Goal: Task Accomplishment & Management: Use online tool/utility

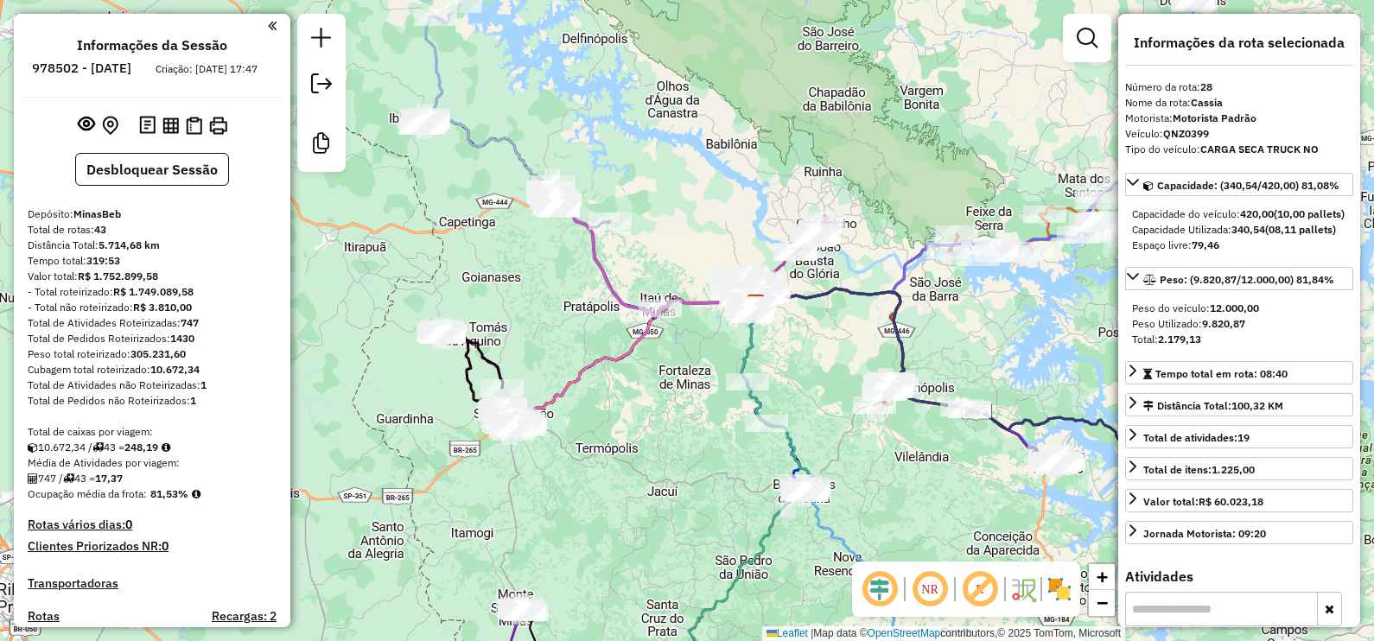
select select "**********"
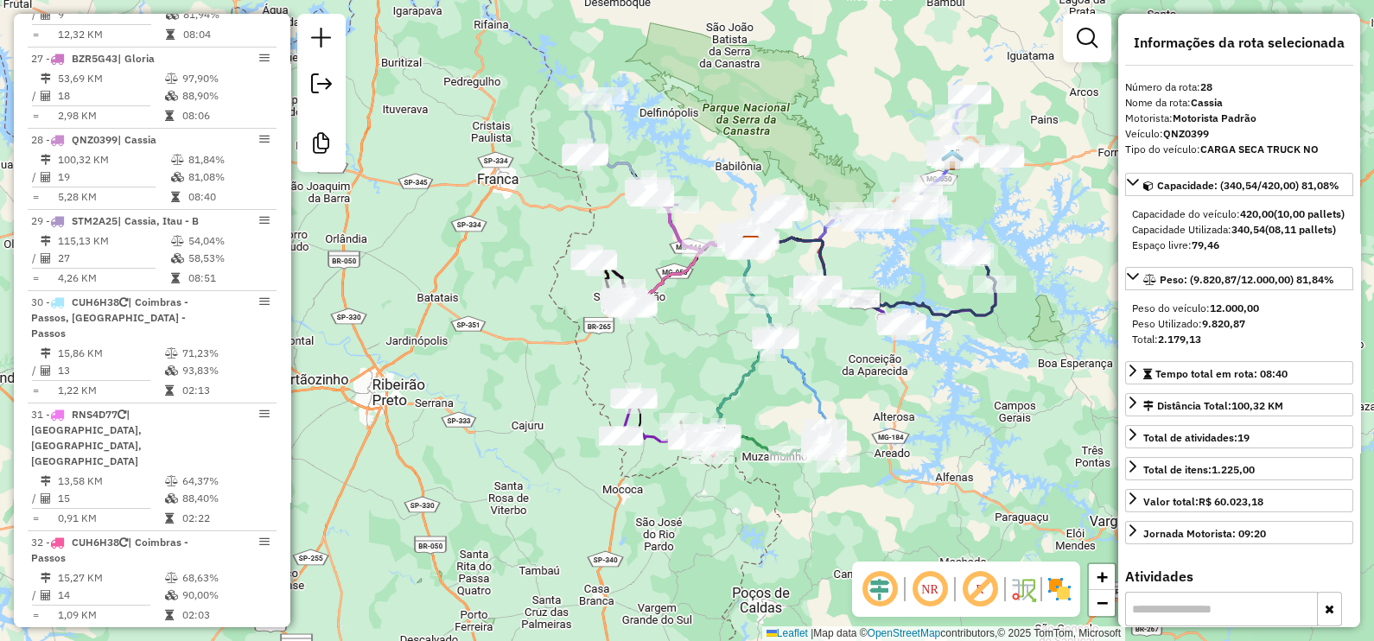
drag, startPoint x: 1000, startPoint y: 396, endPoint x: 931, endPoint y: 418, distance: 72.7
click at [931, 418] on div "Janela de atendimento Grade de atendimento Capacidade Transportadoras Veículos …" at bounding box center [687, 320] width 1374 height 641
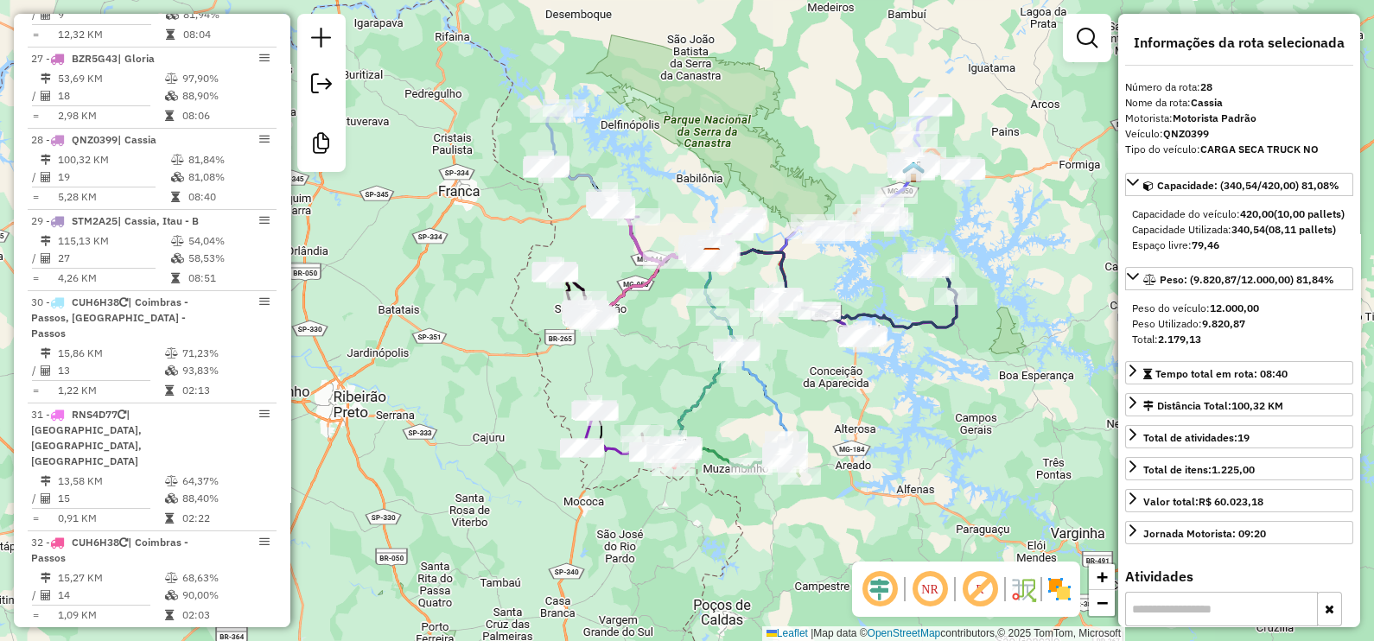
drag, startPoint x: 953, startPoint y: 424, endPoint x: 914, endPoint y: 436, distance: 41.6
click at [914, 436] on div "Janela de atendimento Grade de atendimento Capacidade Transportadoras Veículos …" at bounding box center [687, 320] width 1374 height 641
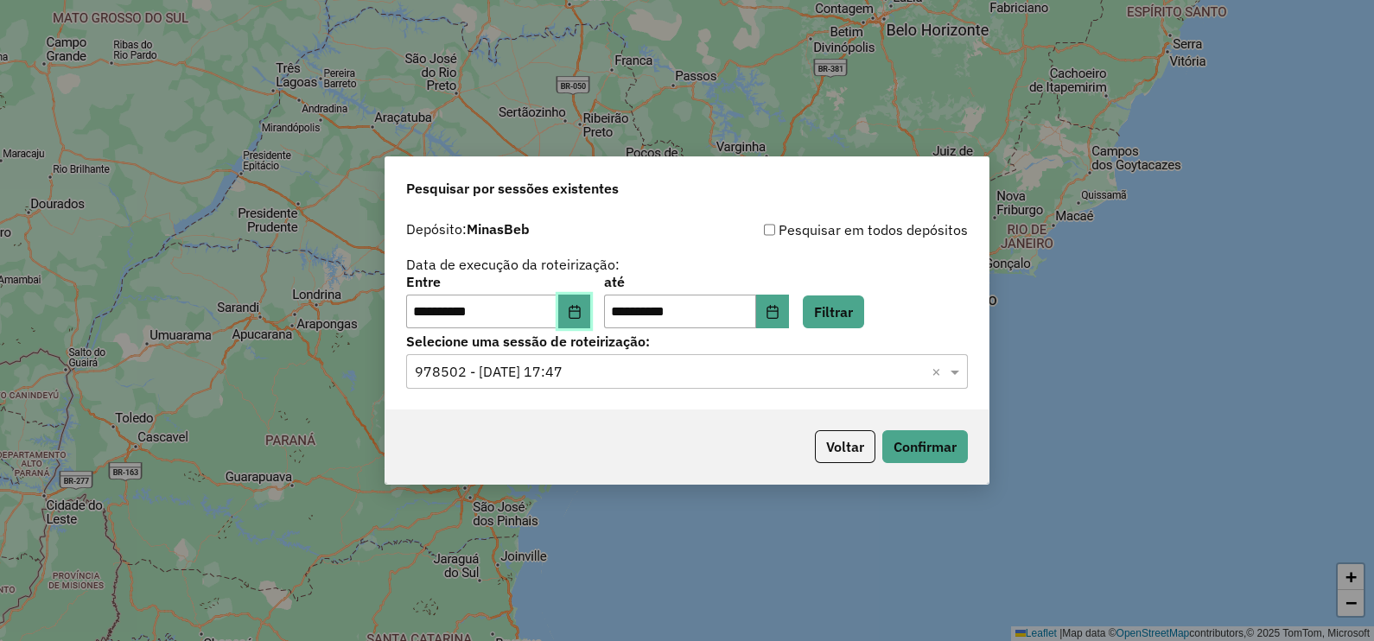
click at [591, 307] on button "Choose Date" at bounding box center [574, 312] width 33 height 35
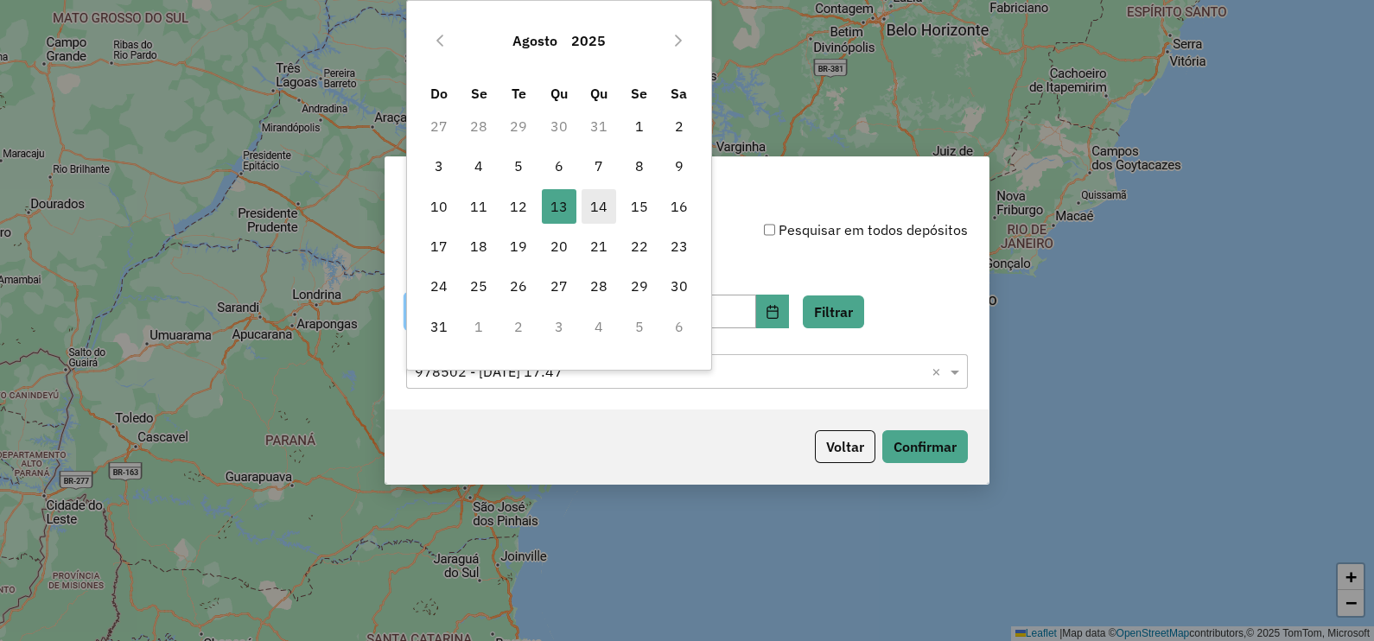
click at [601, 207] on span "14" at bounding box center [599, 206] width 35 height 35
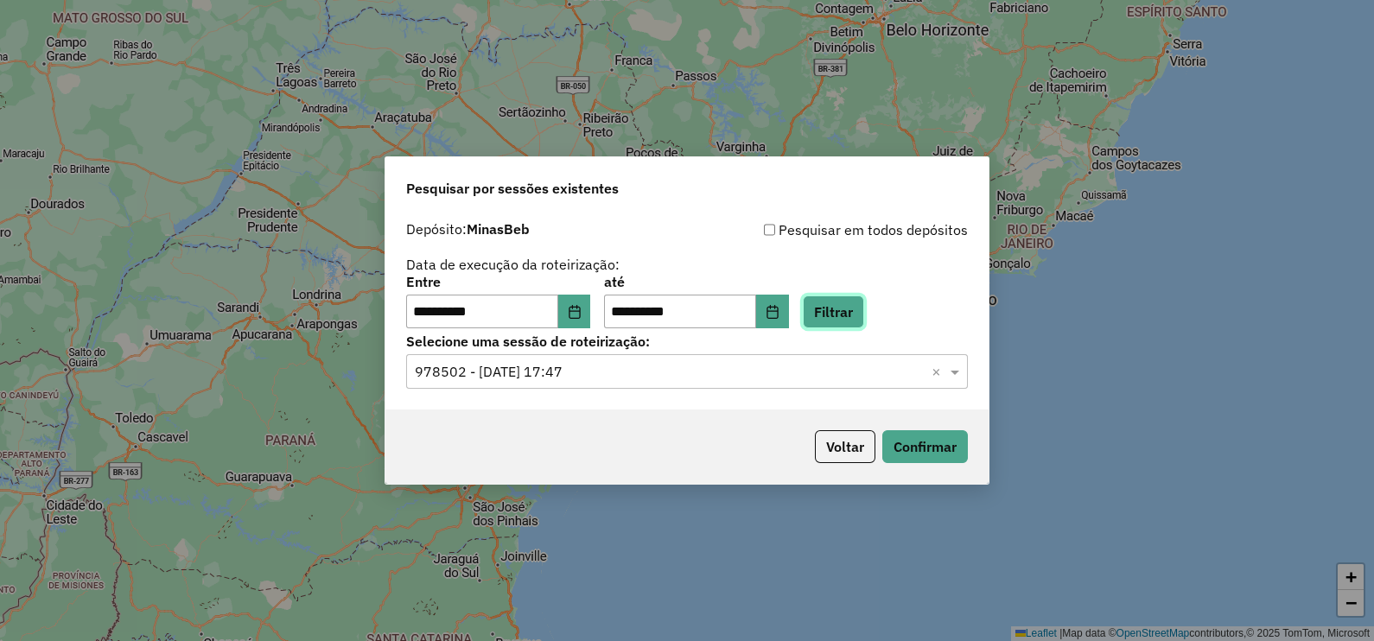
click at [864, 309] on button "Filtrar" at bounding box center [833, 312] width 61 height 33
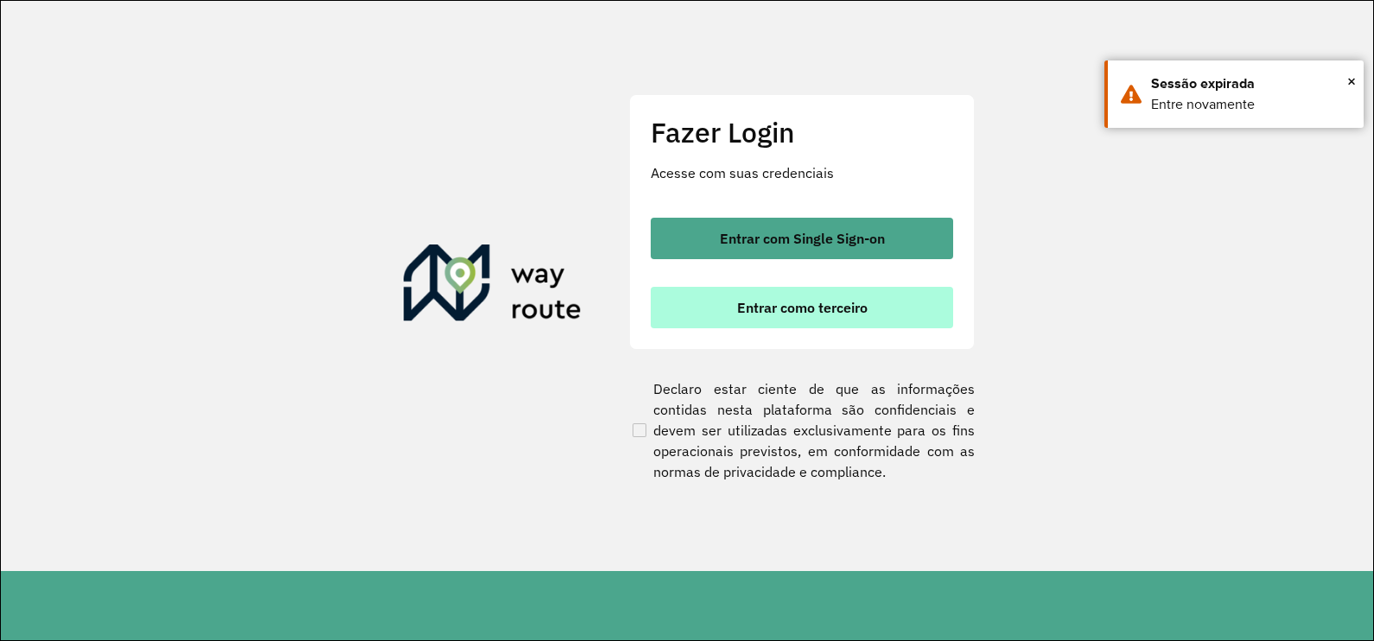
click at [742, 301] on span "Entrar como terceiro" at bounding box center [802, 308] width 131 height 14
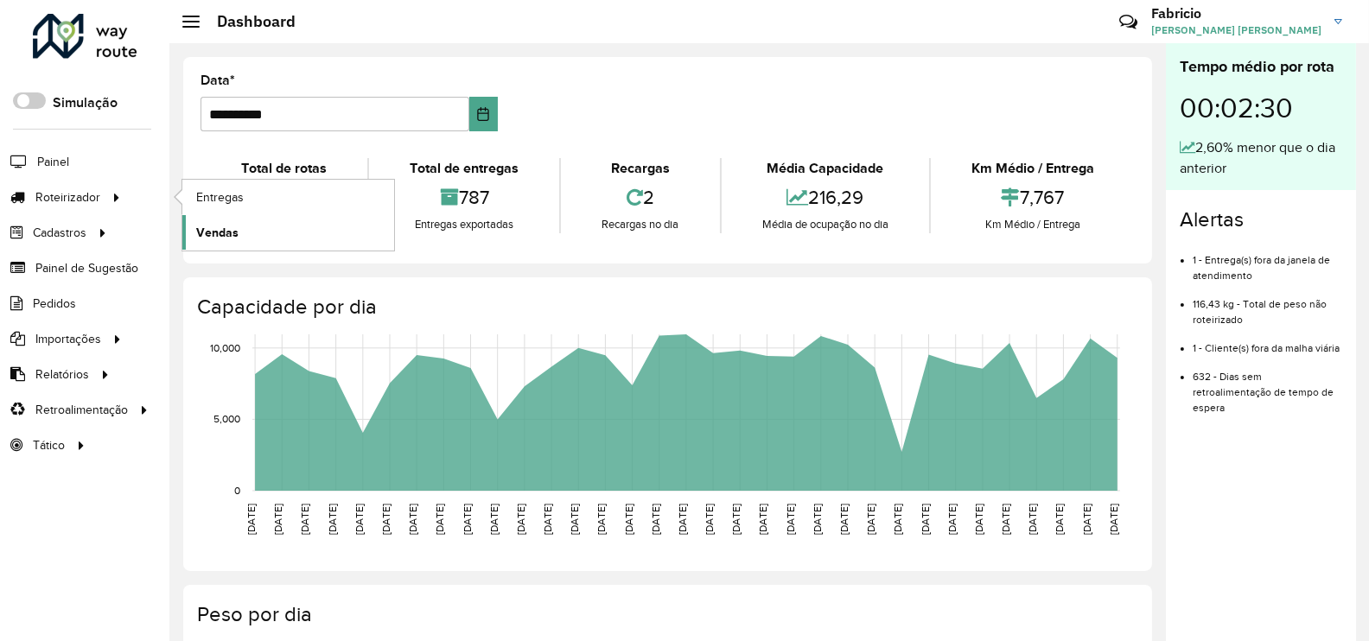
click at [220, 232] on span "Vendas" at bounding box center [217, 233] width 42 height 18
click at [213, 200] on span "Entregas" at bounding box center [220, 197] width 49 height 18
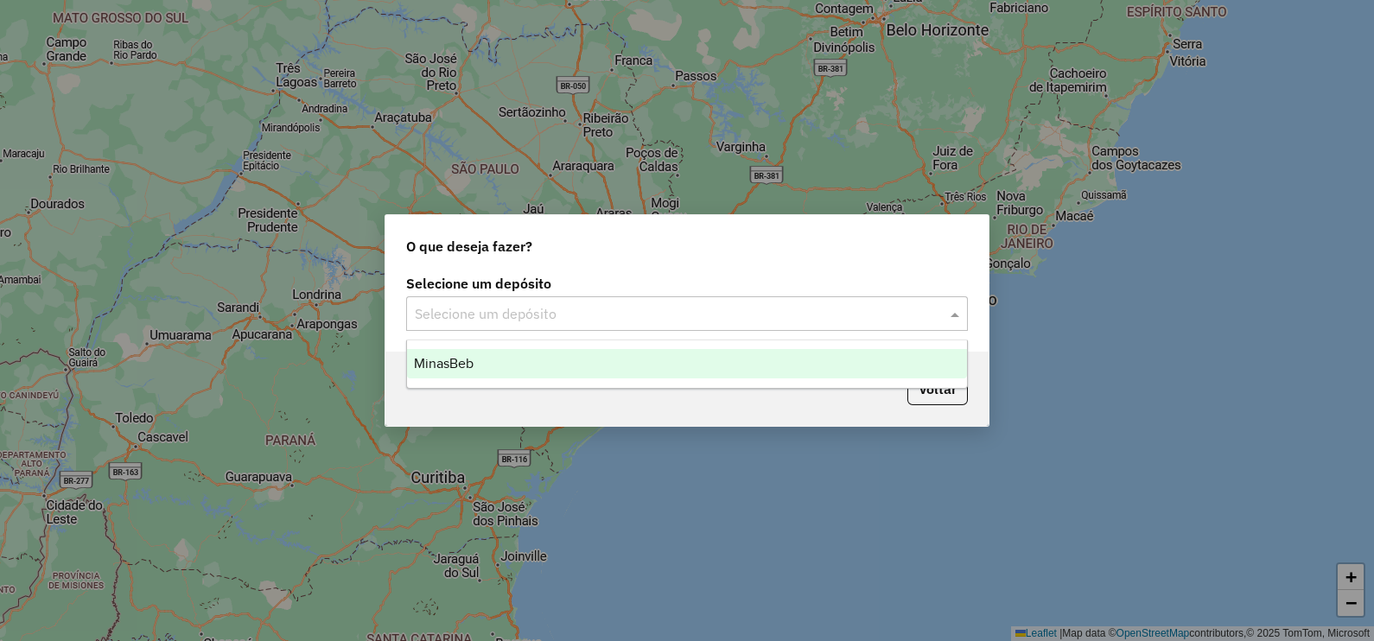
click at [496, 313] on input "text" at bounding box center [670, 314] width 510 height 21
click at [466, 363] on span "MinasBeb" at bounding box center [444, 363] width 60 height 15
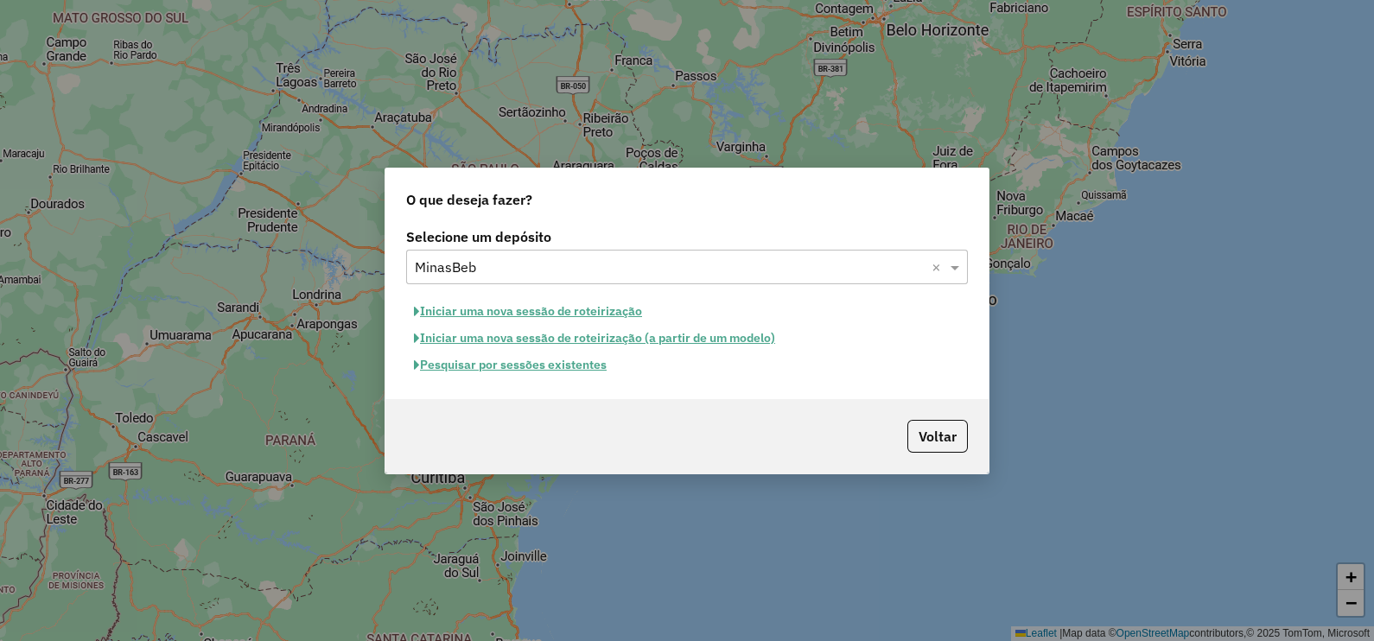
click at [522, 361] on button "Pesquisar por sessões existentes" at bounding box center [510, 365] width 208 height 27
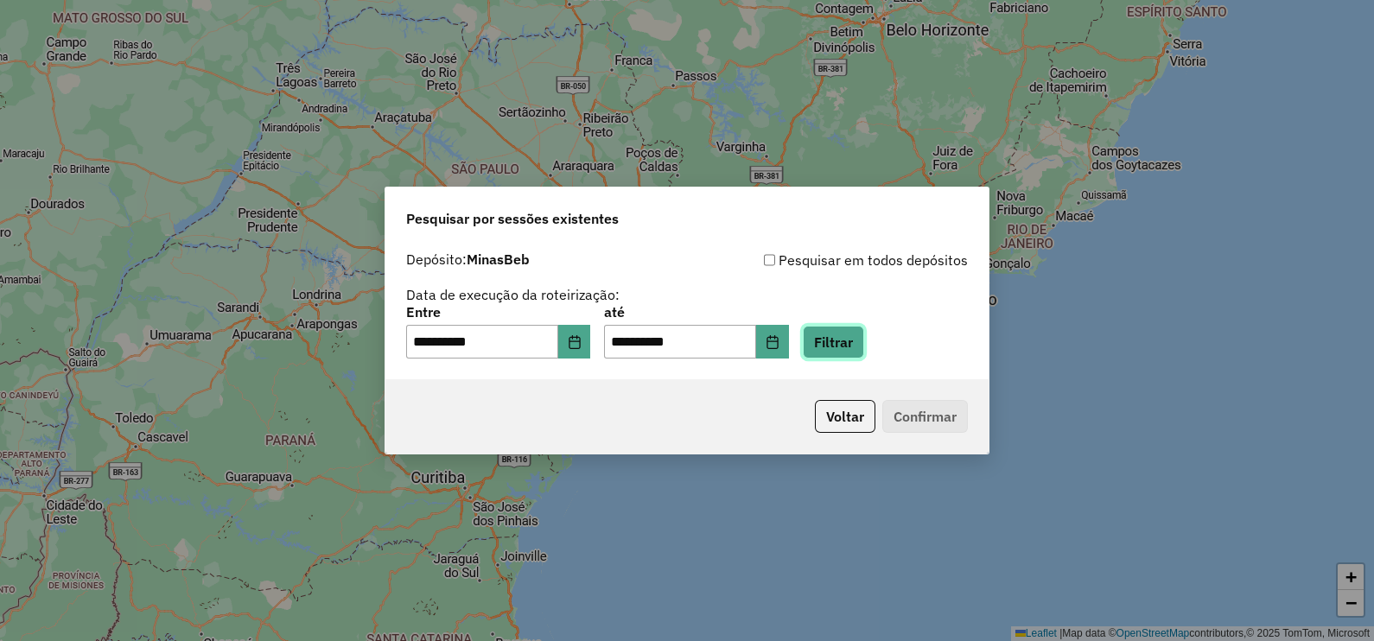
click at [864, 346] on button "Filtrar" at bounding box center [833, 342] width 61 height 33
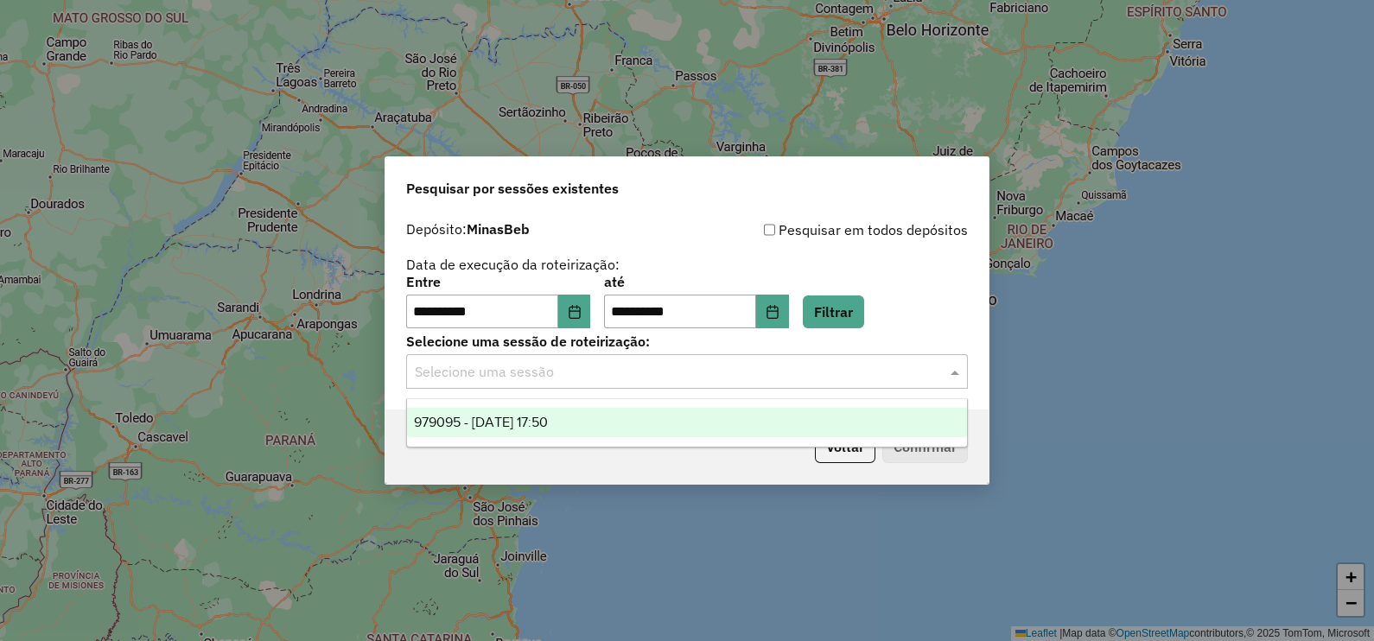
click at [640, 380] on input "text" at bounding box center [670, 372] width 510 height 21
click at [540, 419] on span "979095 - 14/08/2025 17:50" at bounding box center [481, 422] width 134 height 15
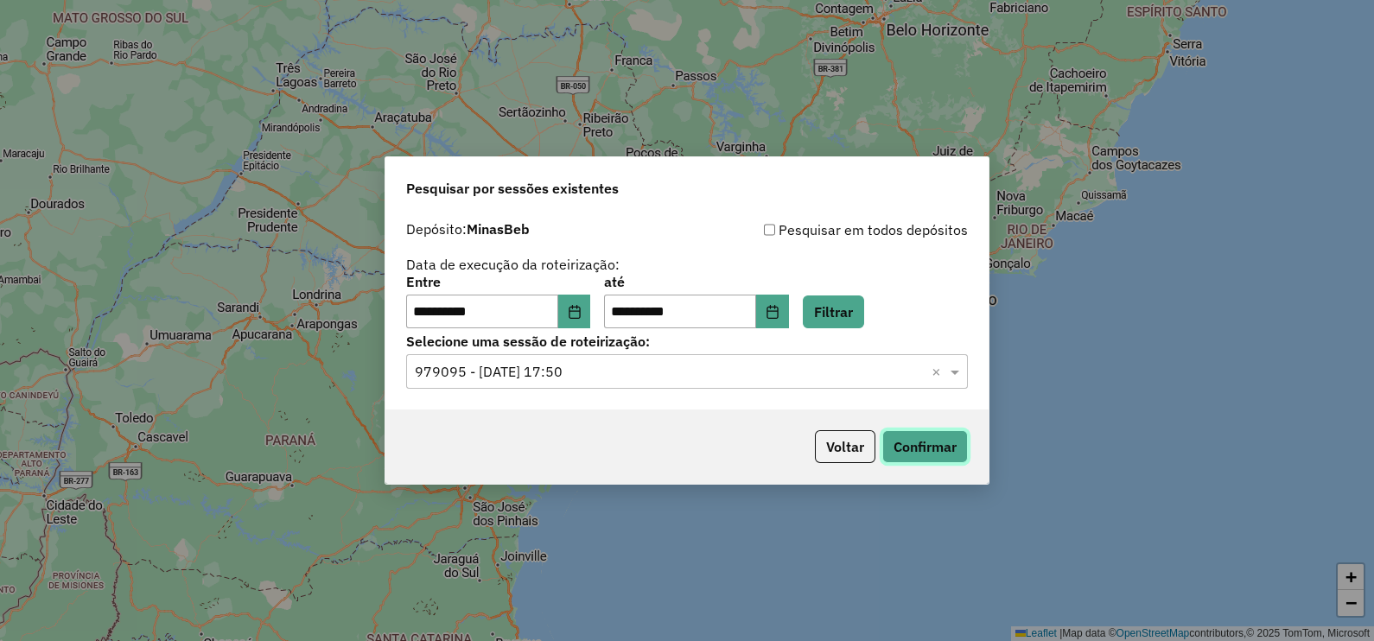
click at [927, 449] on button "Confirmar" at bounding box center [926, 446] width 86 height 33
click at [929, 446] on button "Confirmar" at bounding box center [926, 446] width 86 height 33
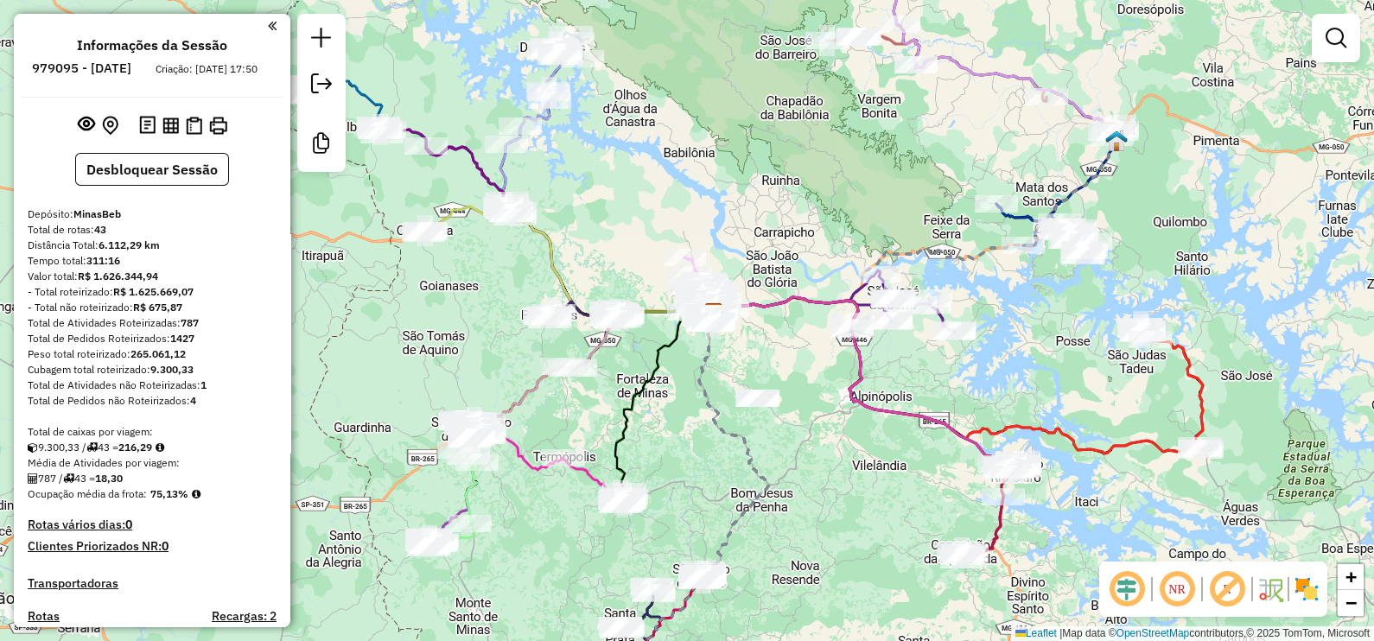
drag, startPoint x: 768, startPoint y: 216, endPoint x: 795, endPoint y: 208, distance: 27.9
click at [795, 208] on div "Janela de atendimento Grade de atendimento Capacidade Transportadoras Veículos …" at bounding box center [687, 320] width 1374 height 641
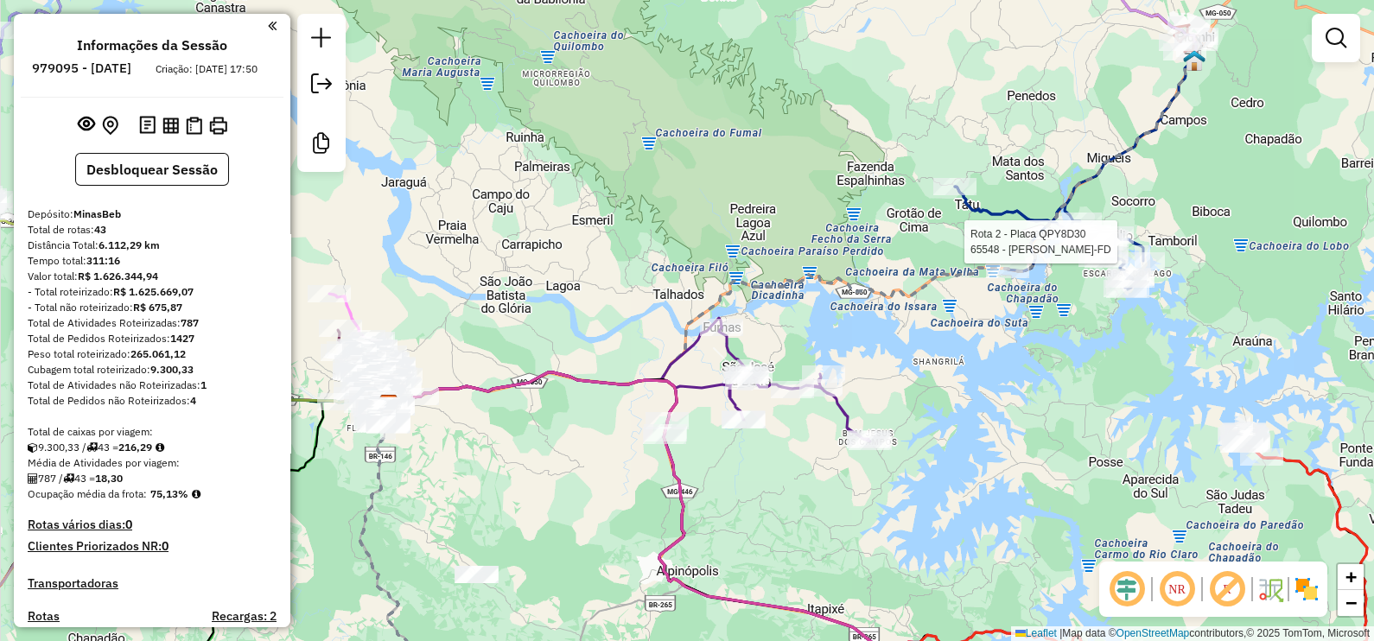
select select "**********"
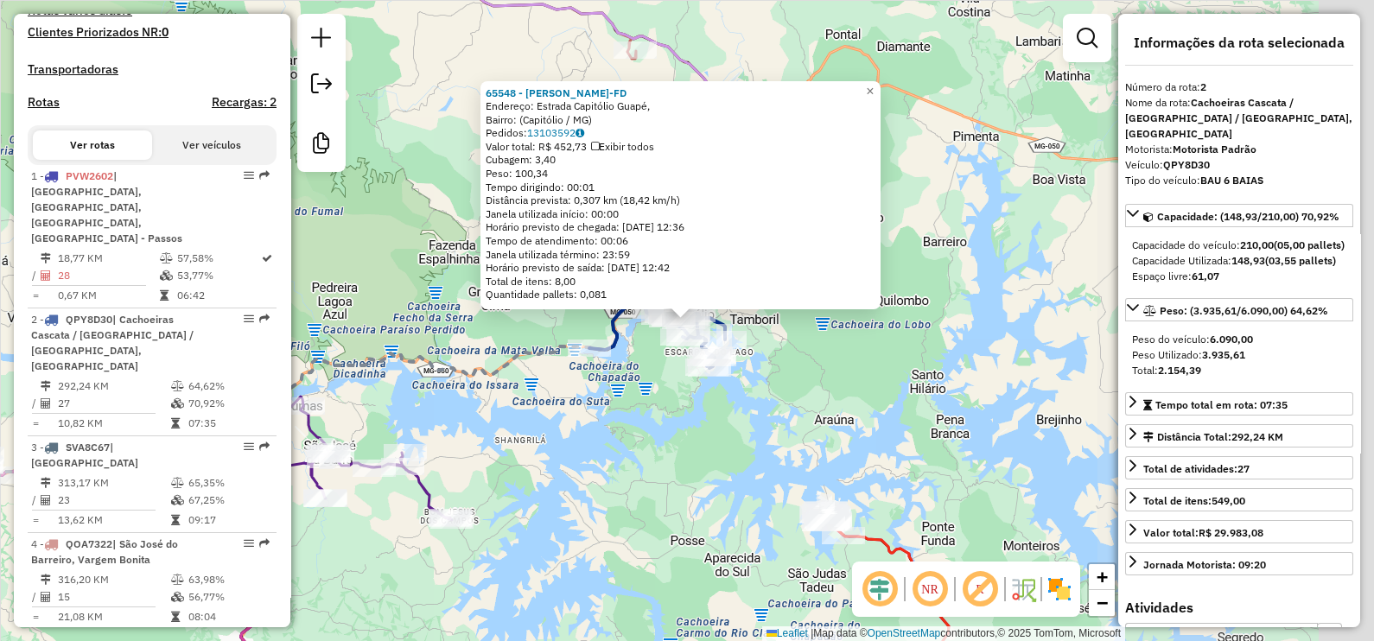
scroll to position [792, 0]
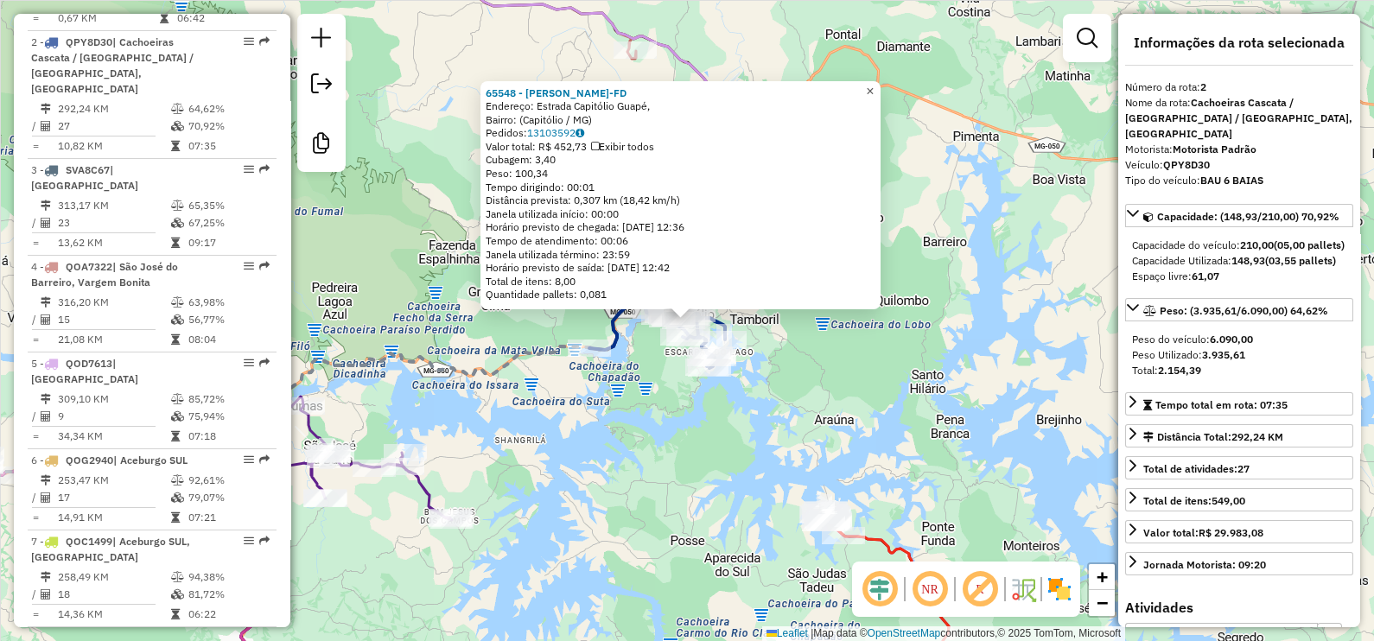
click at [874, 89] on span "×" at bounding box center [870, 90] width 8 height 15
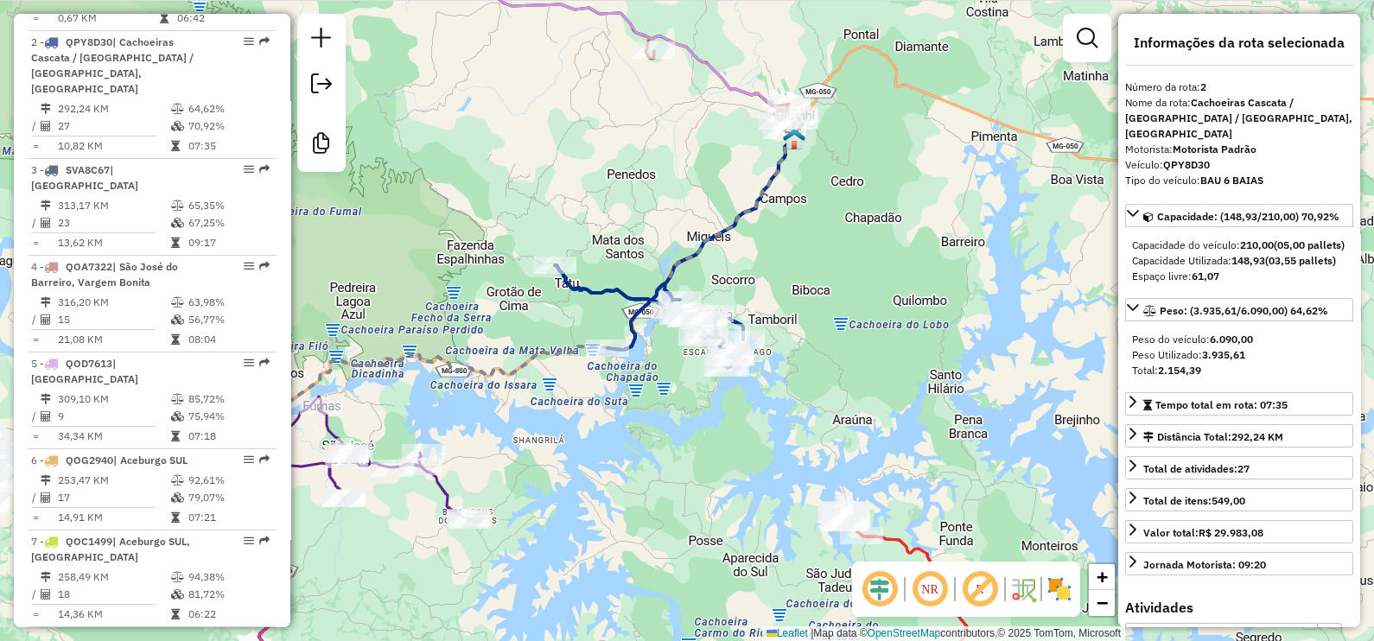
drag, startPoint x: 912, startPoint y: 272, endPoint x: 934, endPoint y: 272, distance: 22.5
click at [934, 272] on div "Janela de atendimento Grade de atendimento Capacidade Transportadoras Veículos …" at bounding box center [687, 320] width 1374 height 641
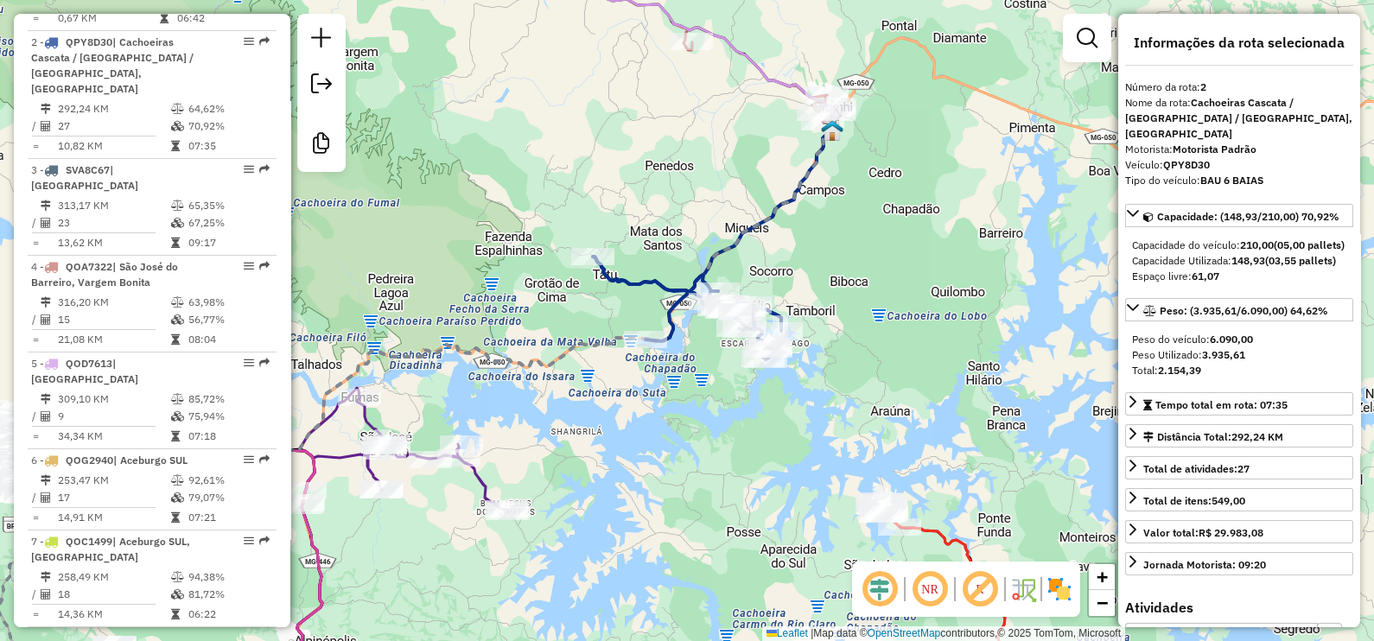
drag, startPoint x: 1002, startPoint y: 356, endPoint x: 1029, endPoint y: 349, distance: 28.5
click at [1029, 349] on div "Janela de atendimento Grade de atendimento Capacidade Transportadoras Veículos …" at bounding box center [687, 320] width 1374 height 641
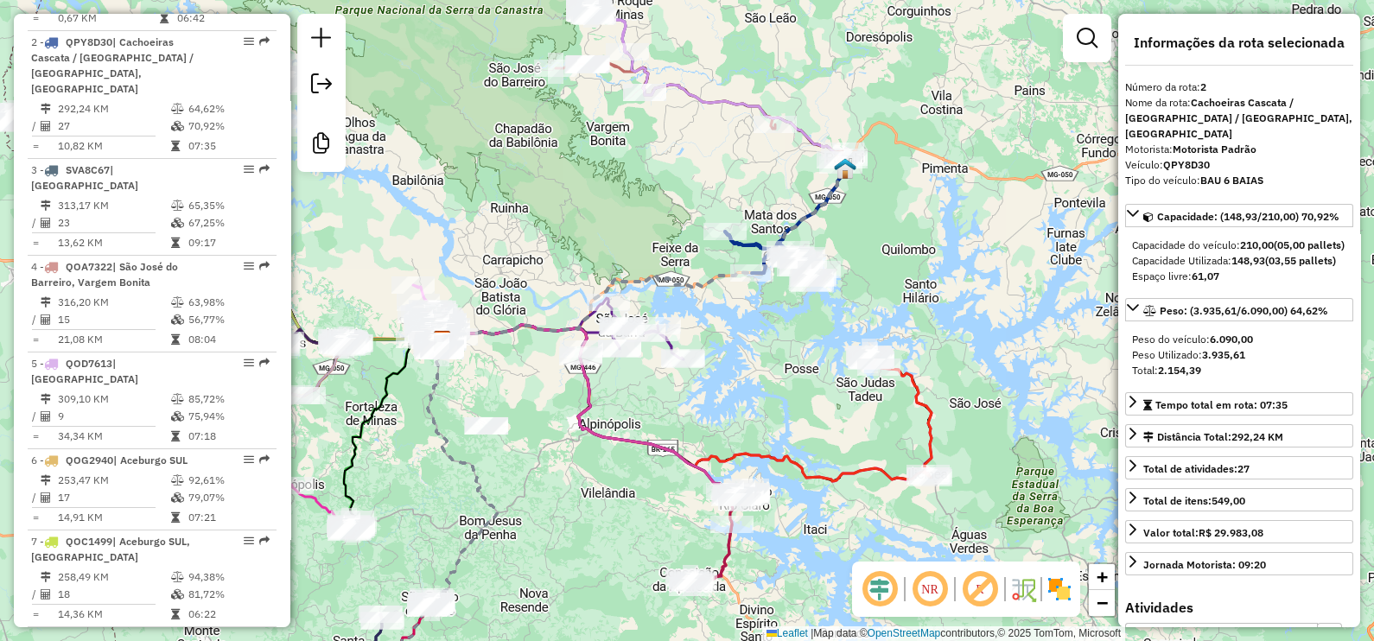
drag, startPoint x: 660, startPoint y: 265, endPoint x: 657, endPoint y: 225, distance: 40.8
click at [657, 225] on div "Janela de atendimento Grade de atendimento Capacidade Transportadoras Veículos …" at bounding box center [687, 320] width 1374 height 641
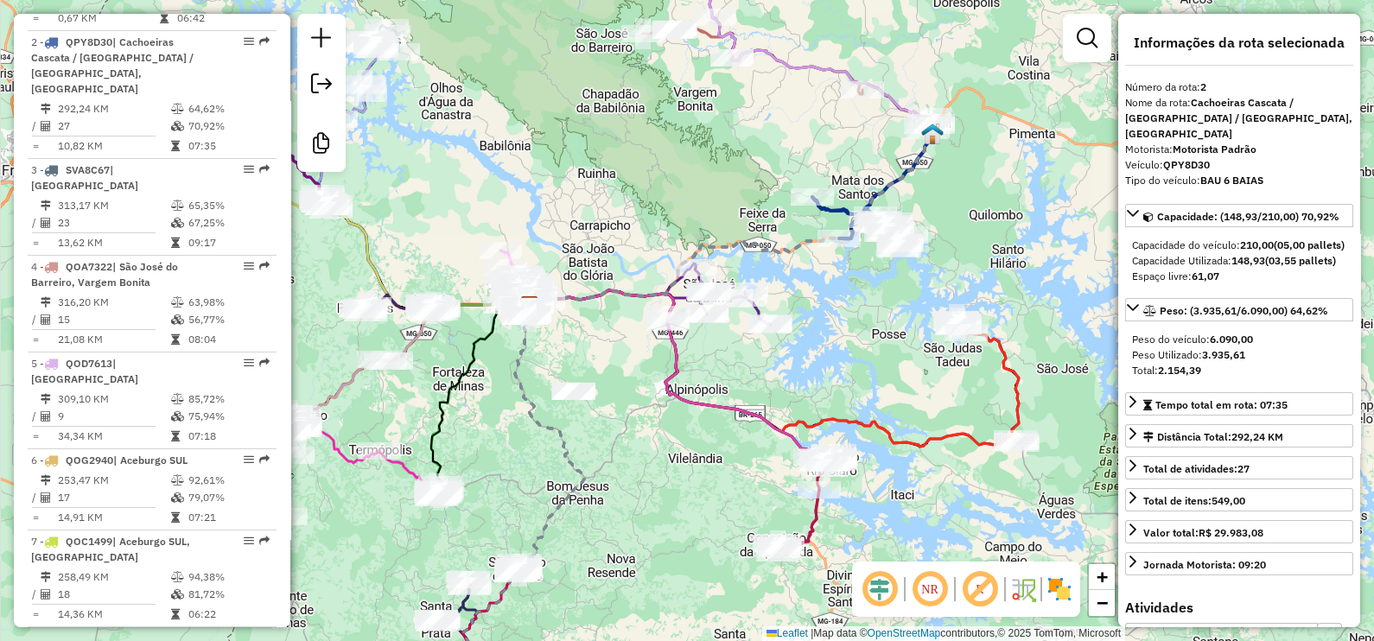
drag, startPoint x: 690, startPoint y: 397, endPoint x: 782, endPoint y: 371, distance: 96.1
click at [782, 371] on div "Janela de atendimento Grade de atendimento Capacidade Transportadoras Veículos …" at bounding box center [687, 320] width 1374 height 641
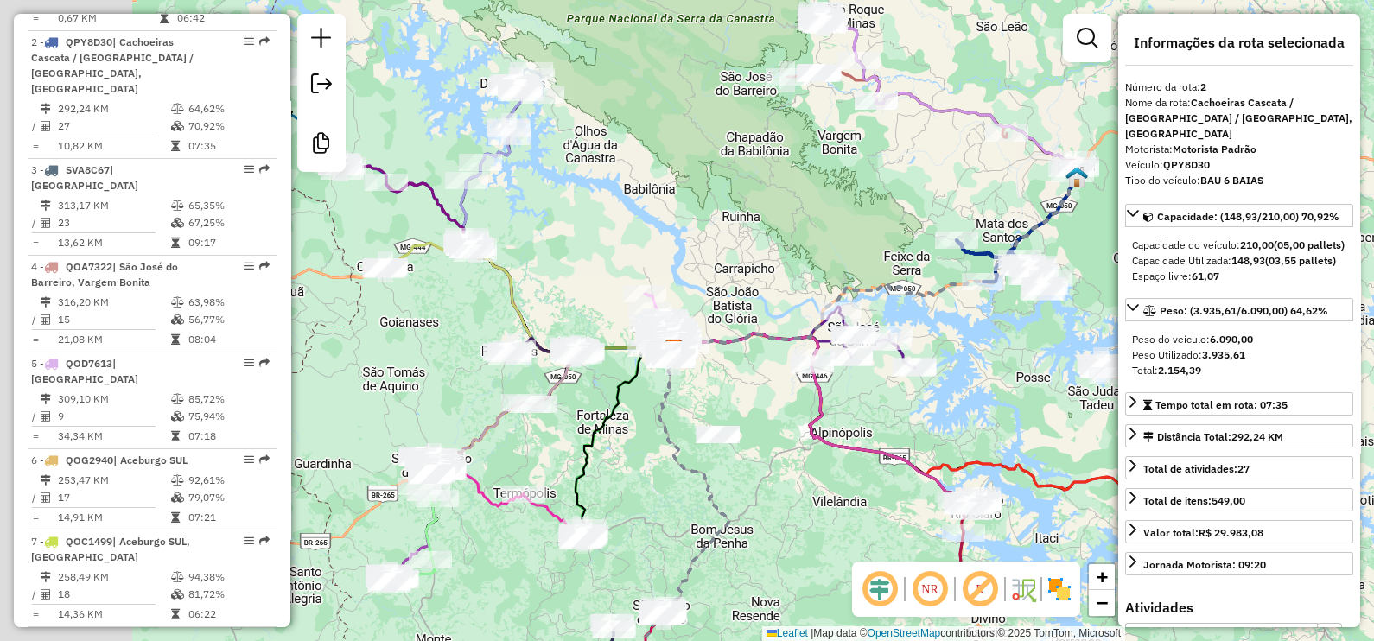
drag, startPoint x: 762, startPoint y: 250, endPoint x: 795, endPoint y: 255, distance: 34.1
click at [795, 255] on div "Janela de atendimento Grade de atendimento Capacidade Transportadoras Veículos …" at bounding box center [687, 320] width 1374 height 641
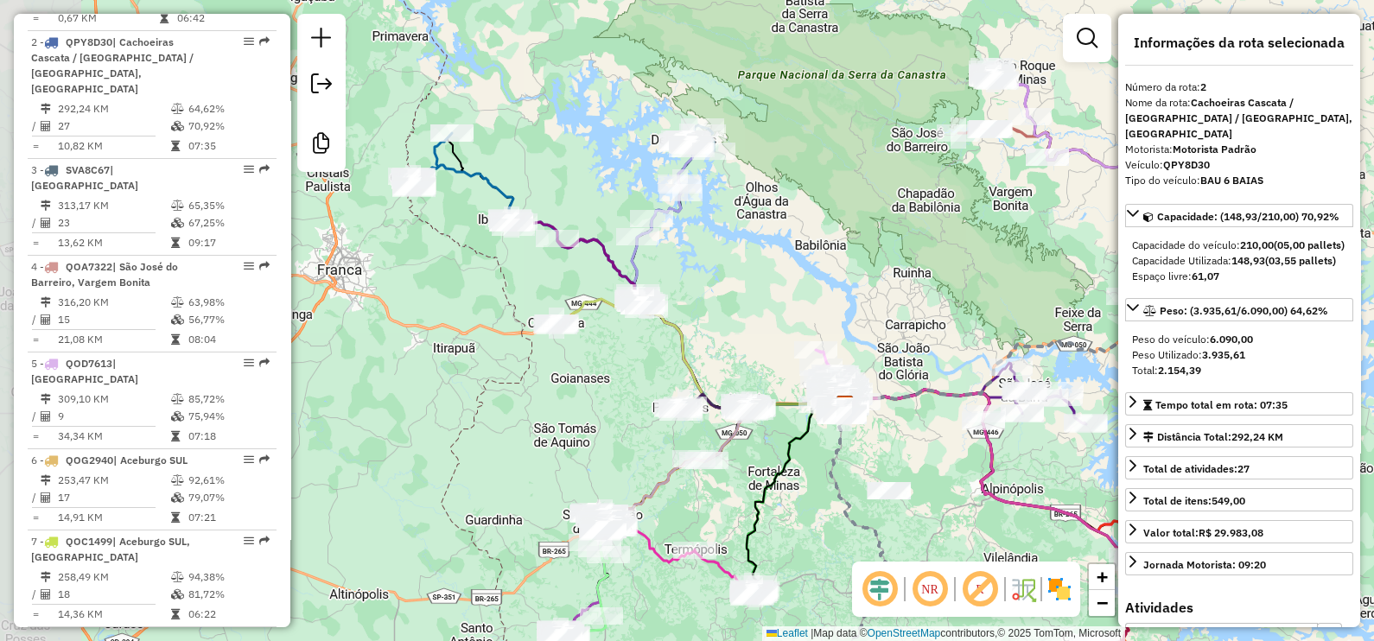
drag, startPoint x: 639, startPoint y: 199, endPoint x: 810, endPoint y: 255, distance: 180.1
click at [810, 255] on div "Janela de atendimento Grade de atendimento Capacidade Transportadoras Veículos …" at bounding box center [687, 320] width 1374 height 641
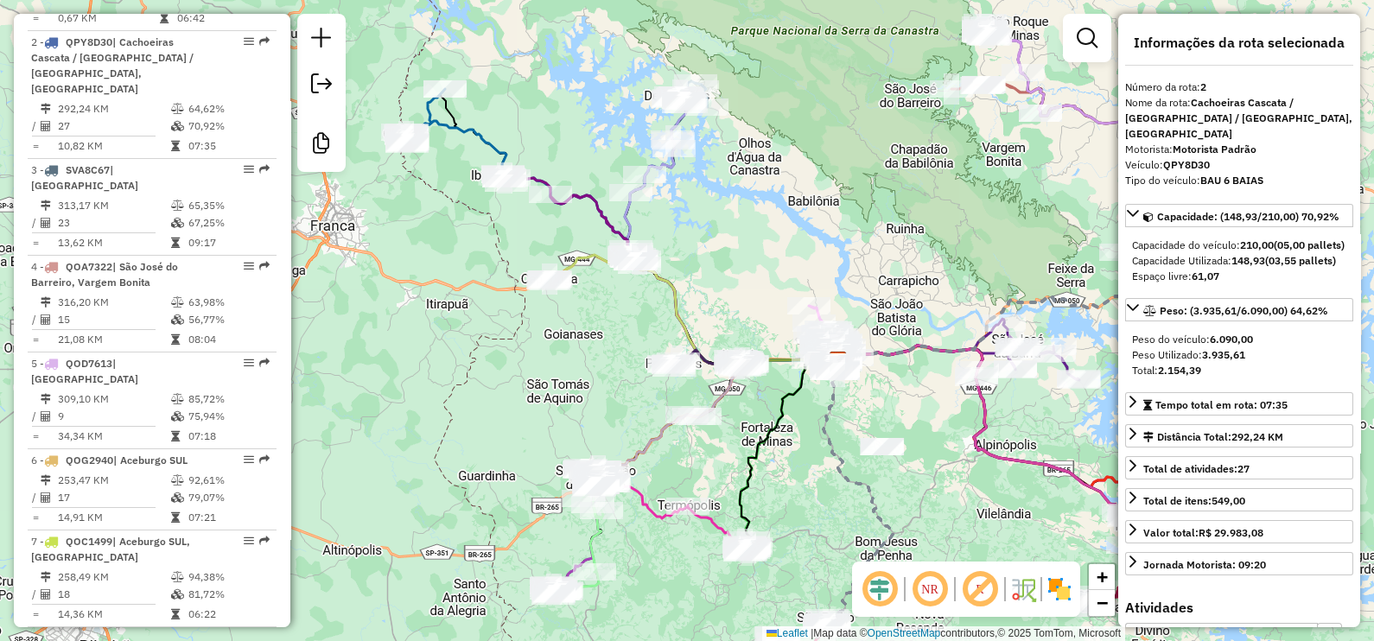
drag, startPoint x: 691, startPoint y: 253, endPoint x: 683, endPoint y: 228, distance: 26.5
click at [683, 228] on div "Janela de atendimento Grade de atendimento Capacidade Transportadoras Veículos …" at bounding box center [687, 320] width 1374 height 641
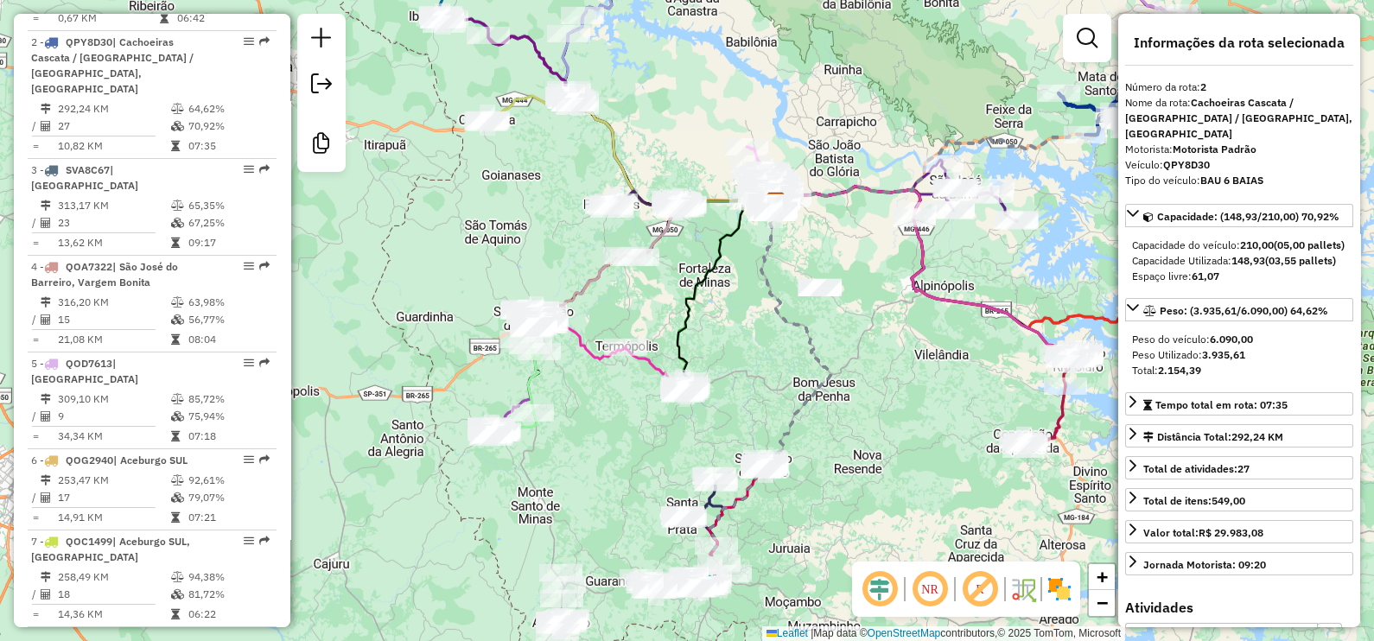
drag, startPoint x: 790, startPoint y: 479, endPoint x: 732, endPoint y: 328, distance: 161.2
click at [732, 328] on div "Janela de atendimento Grade de atendimento Capacidade Transportadoras Veículos …" at bounding box center [687, 320] width 1374 height 641
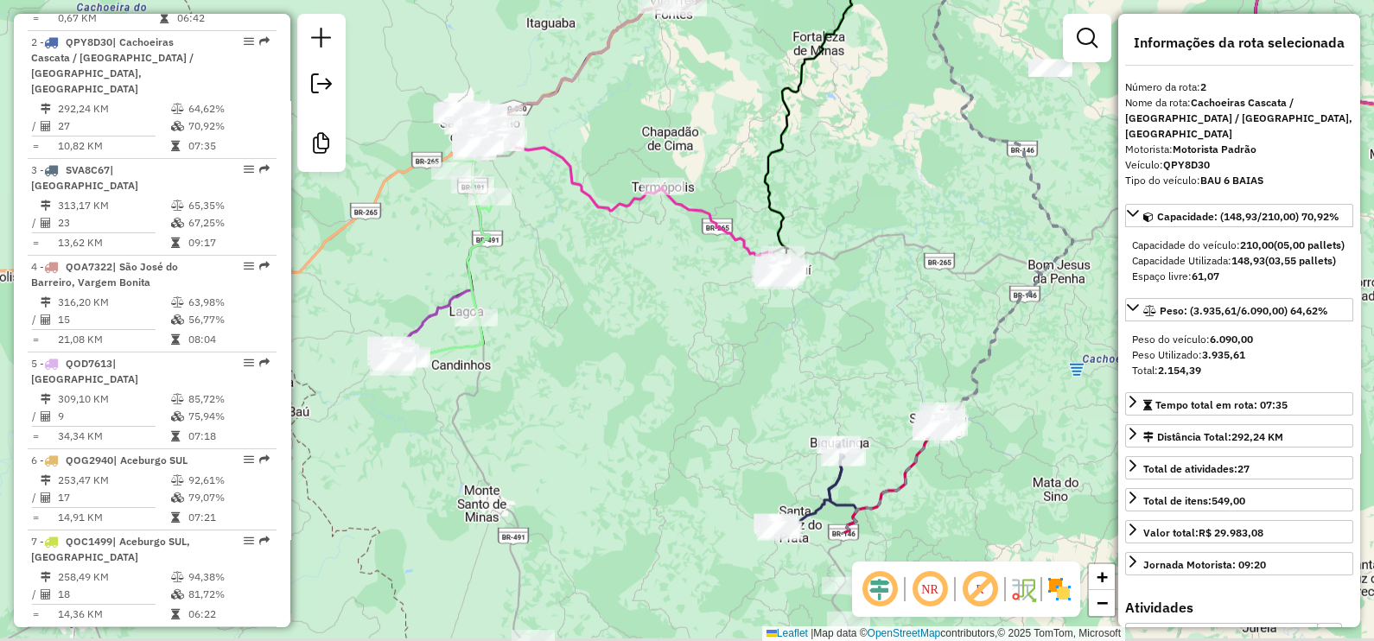
drag, startPoint x: 968, startPoint y: 494, endPoint x: 859, endPoint y: 321, distance: 205.1
click at [859, 321] on div "Janela de atendimento Grade de atendimento Capacidade Transportadoras Veículos …" at bounding box center [687, 320] width 1374 height 641
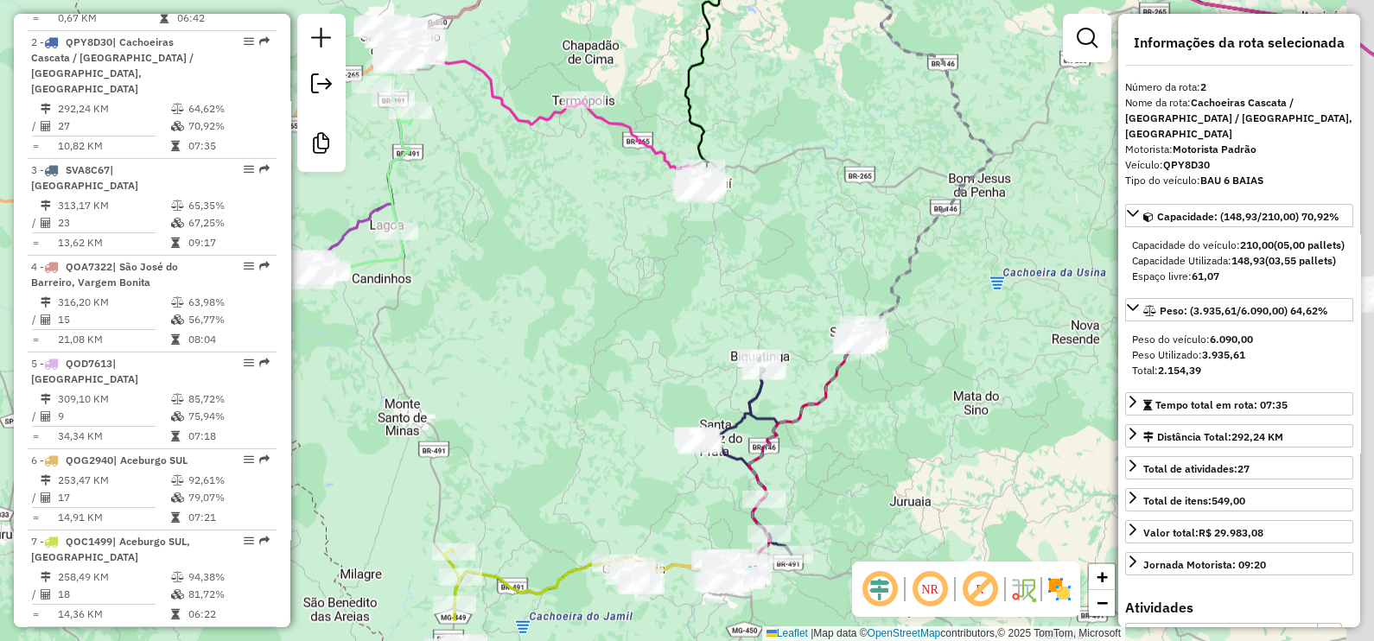
drag, startPoint x: 887, startPoint y: 366, endPoint x: 801, endPoint y: 264, distance: 133.8
click at [801, 264] on div "Janela de atendimento Grade de atendimento Capacidade Transportadoras Veículos …" at bounding box center [687, 320] width 1374 height 641
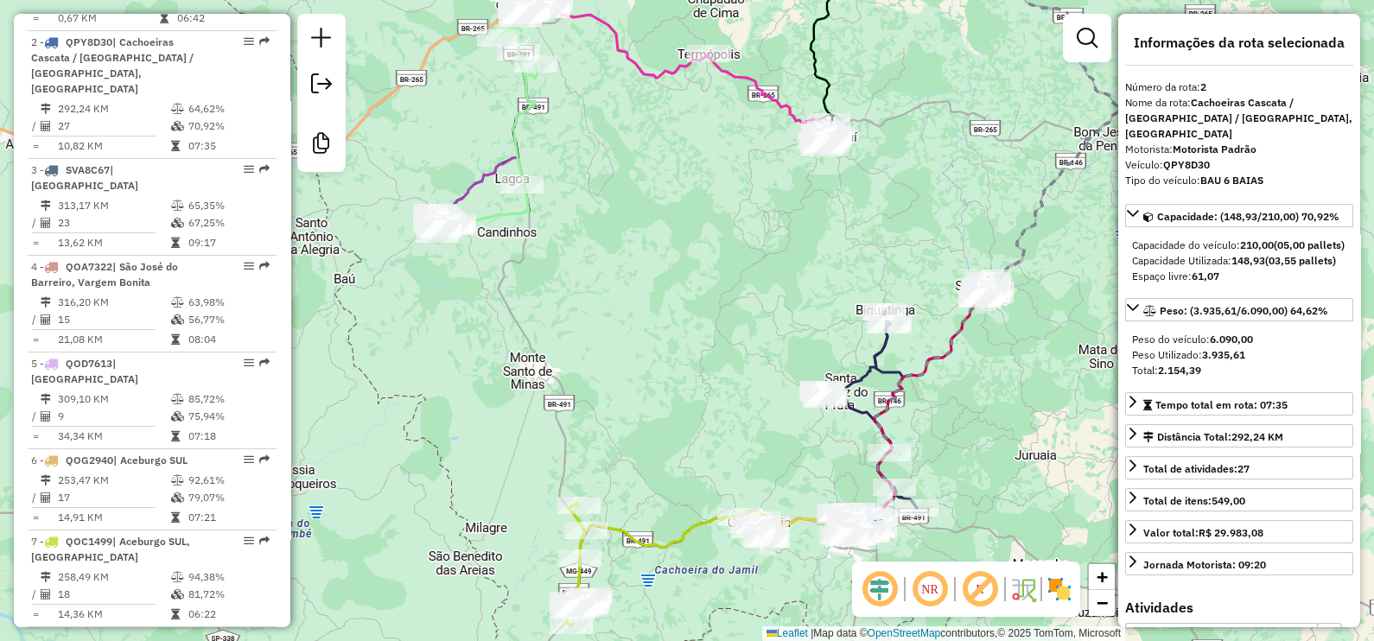
drag, startPoint x: 837, startPoint y: 437, endPoint x: 969, endPoint y: 408, distance: 135.3
click at [969, 408] on div "Janela de atendimento Grade de atendimento Capacidade Transportadoras Veículos …" at bounding box center [687, 320] width 1374 height 641
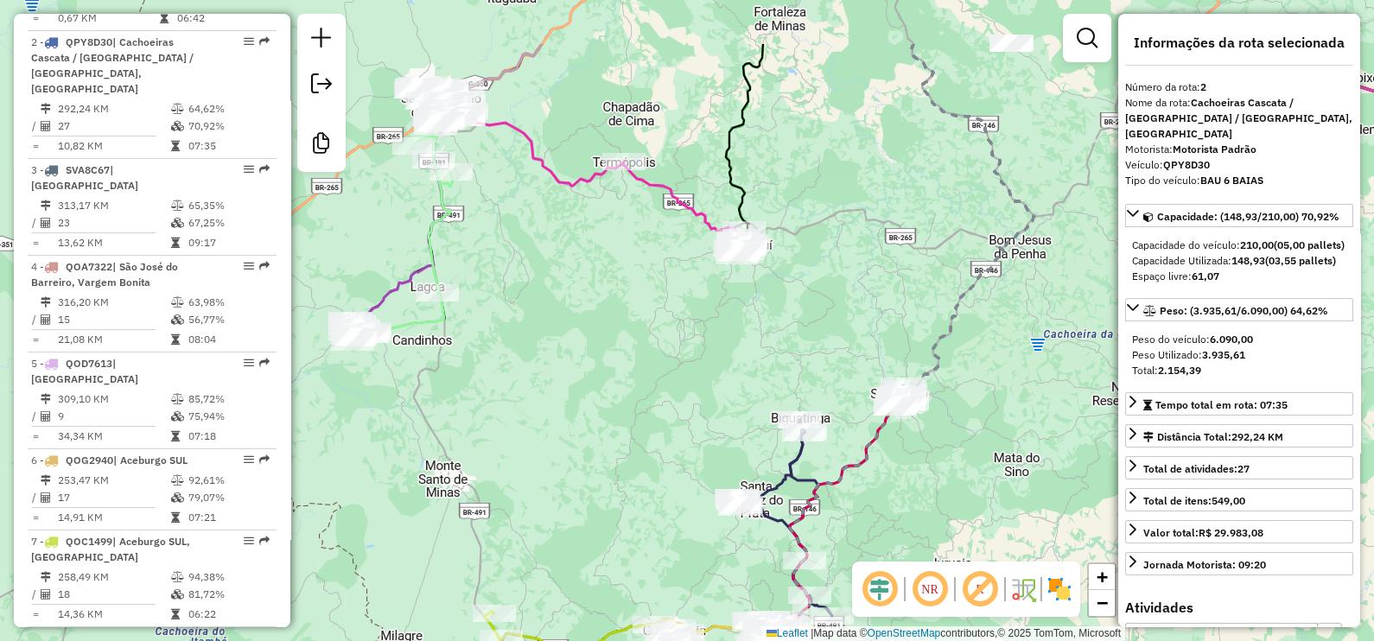
drag, startPoint x: 934, startPoint y: 173, endPoint x: 853, endPoint y: 276, distance: 130.5
click at [853, 276] on div "Janela de atendimento Grade de atendimento Capacidade Transportadoras Veículos …" at bounding box center [687, 320] width 1374 height 641
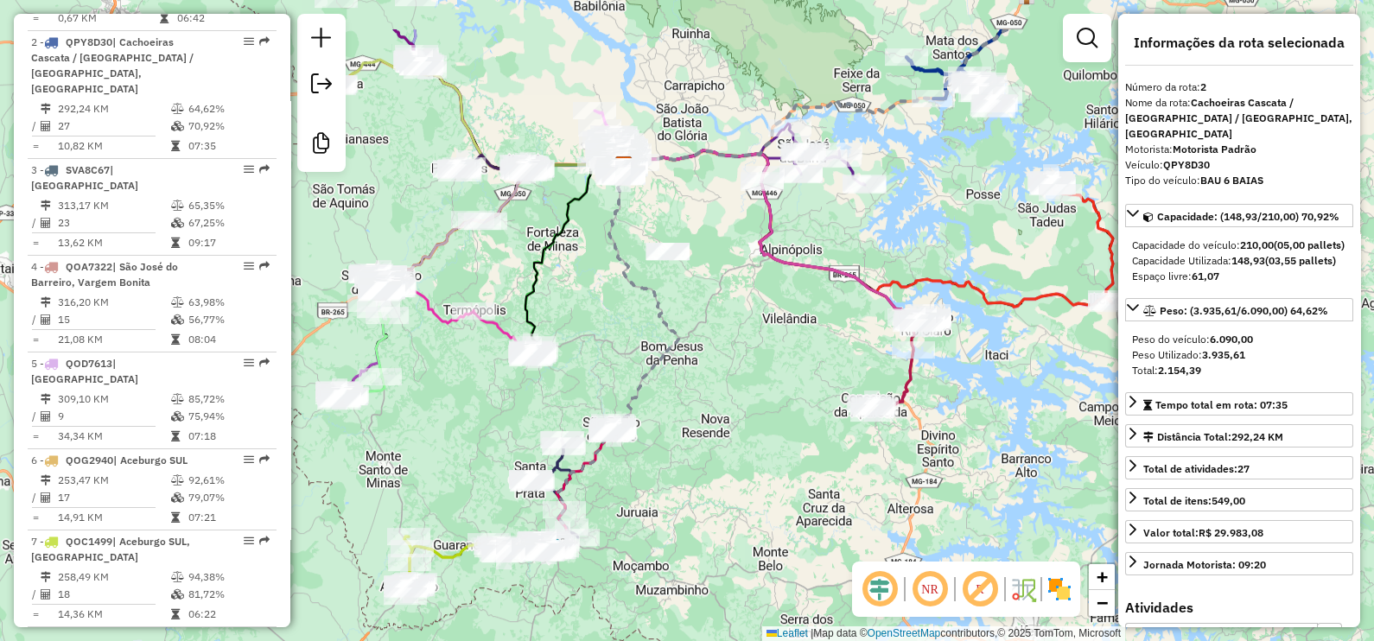
drag, startPoint x: 985, startPoint y: 298, endPoint x: 721, endPoint y: 392, distance: 280.5
click at [721, 392] on div "Janela de atendimento Grade de atendimento Capacidade Transportadoras Veículos …" at bounding box center [687, 320] width 1374 height 641
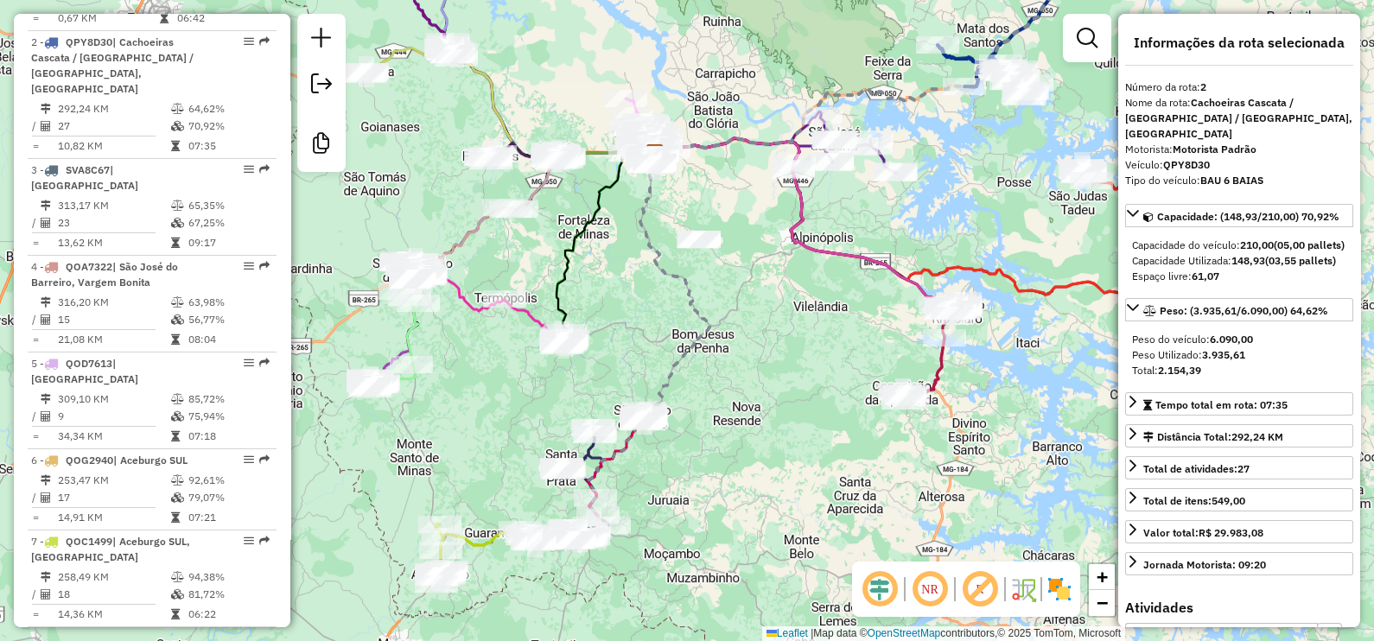
drag, startPoint x: 717, startPoint y: 396, endPoint x: 750, endPoint y: 384, distance: 35.0
click at [750, 384] on div "Janela de atendimento Grade de atendimento Capacidade Transportadoras Veículos …" at bounding box center [687, 320] width 1374 height 641
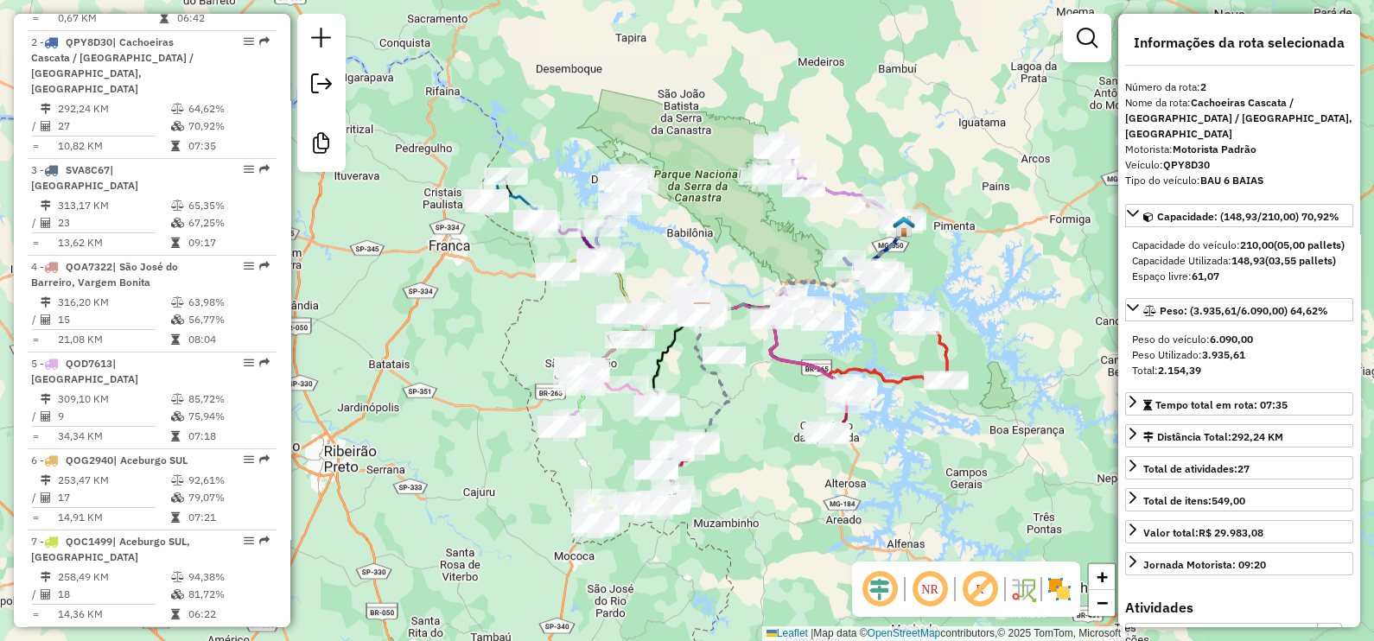
drag, startPoint x: 749, startPoint y: 429, endPoint x: 748, endPoint y: 472, distance: 43.2
click at [748, 472] on div "Janela de atendimento Grade de atendimento Capacidade Transportadoras Veículos …" at bounding box center [687, 320] width 1374 height 641
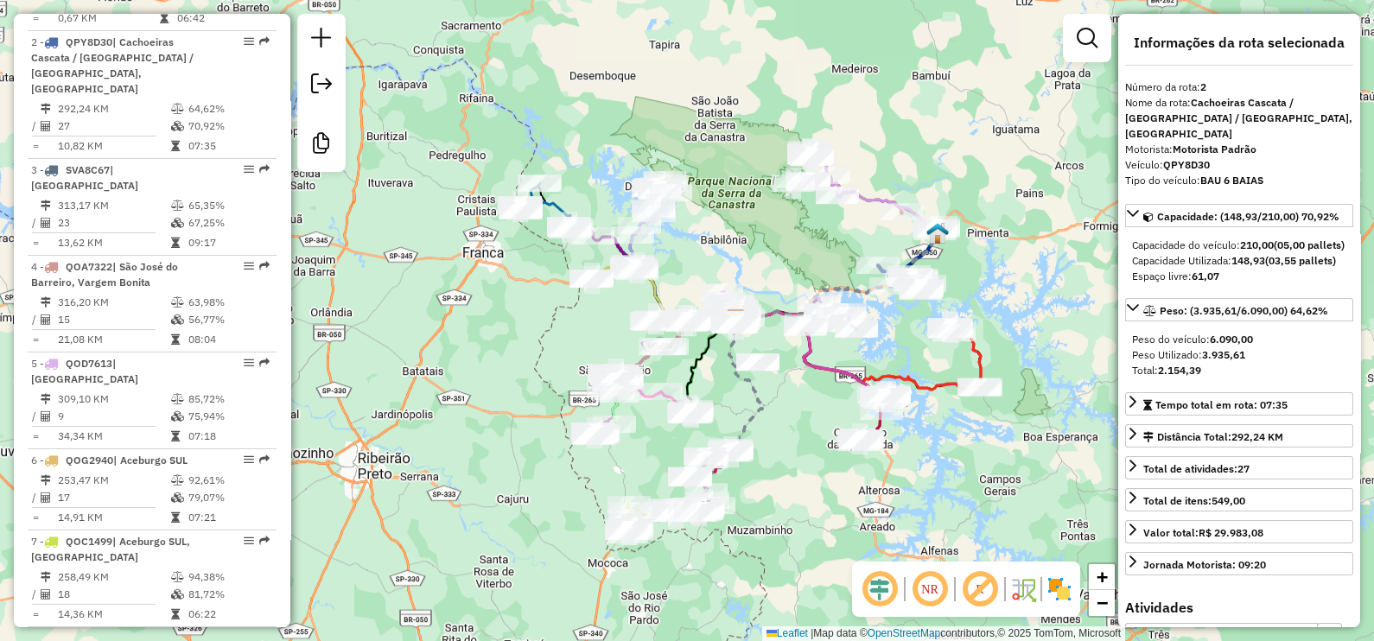
drag, startPoint x: 902, startPoint y: 130, endPoint x: 935, endPoint y: 137, distance: 34.4
click at [935, 137] on div "Janela de atendimento Grade de atendimento Capacidade Transportadoras Veículos …" at bounding box center [687, 320] width 1374 height 641
